Goal: Entertainment & Leisure: Consume media (video, audio)

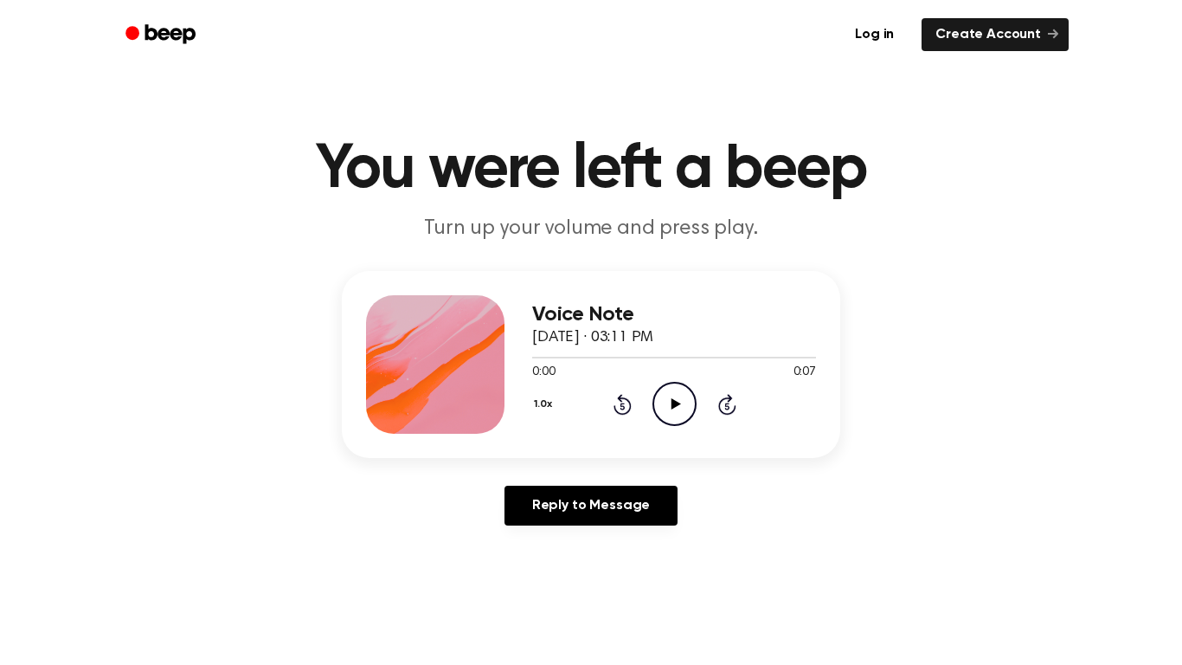
click at [762, 410] on div "1.0x Rewind 5 seconds Play Audio Skip 5 seconds" at bounding box center [674, 404] width 284 height 44
click at [685, 413] on icon "Play Audio" at bounding box center [675, 404] width 44 height 44
click at [671, 409] on icon "Play Audio" at bounding box center [675, 404] width 44 height 44
click at [666, 389] on icon "Play Audio" at bounding box center [675, 404] width 44 height 44
click at [679, 403] on icon at bounding box center [676, 403] width 10 height 11
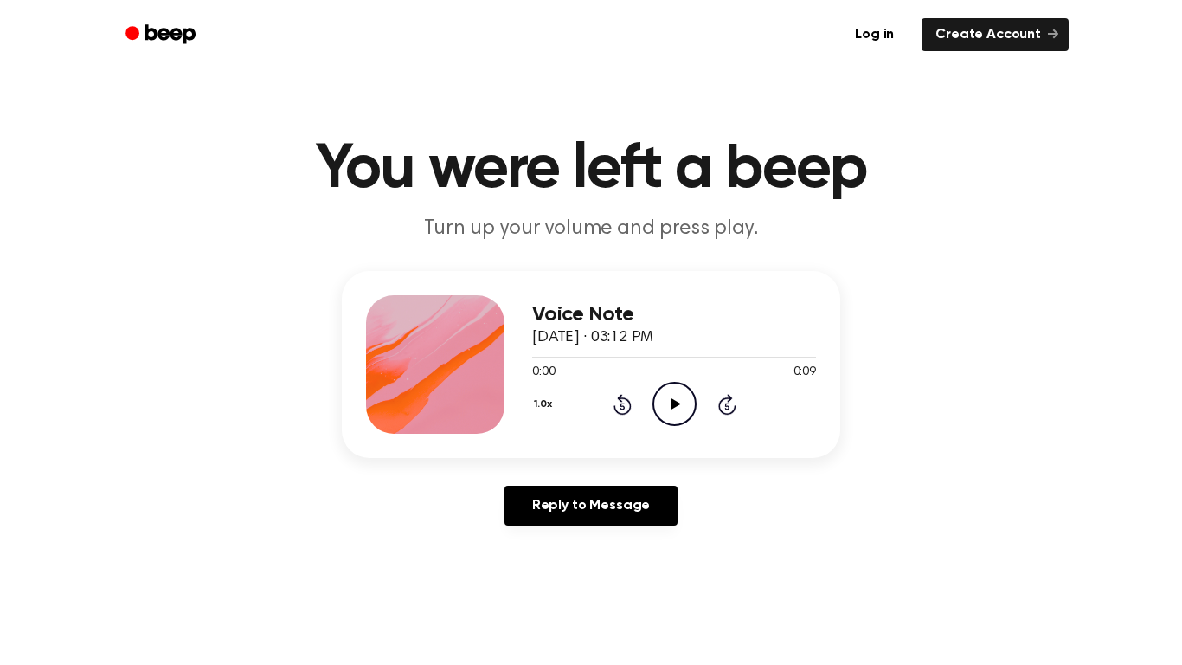
click at [705, 389] on div "1.0x Rewind 5 seconds Play Audio Skip 5 seconds" at bounding box center [674, 404] width 284 height 44
click at [684, 408] on icon "Play Audio" at bounding box center [675, 404] width 44 height 44
click at [670, 413] on icon "Play Audio" at bounding box center [675, 404] width 44 height 44
click at [665, 420] on icon "Play Audio" at bounding box center [675, 404] width 44 height 44
